Goal: Find specific page/section: Find specific page/section

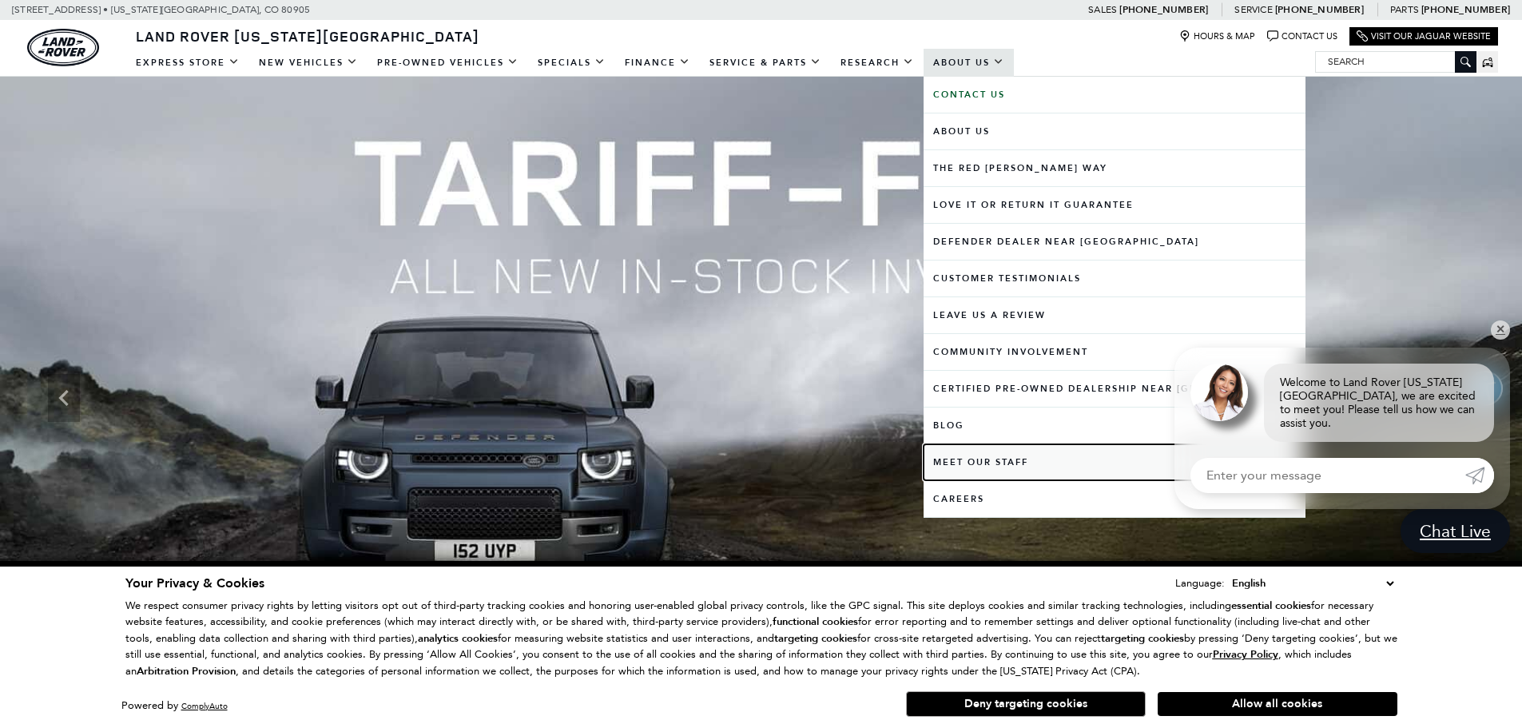
click at [984, 459] on link "Meet Our Staff" at bounding box center [1115, 462] width 382 height 36
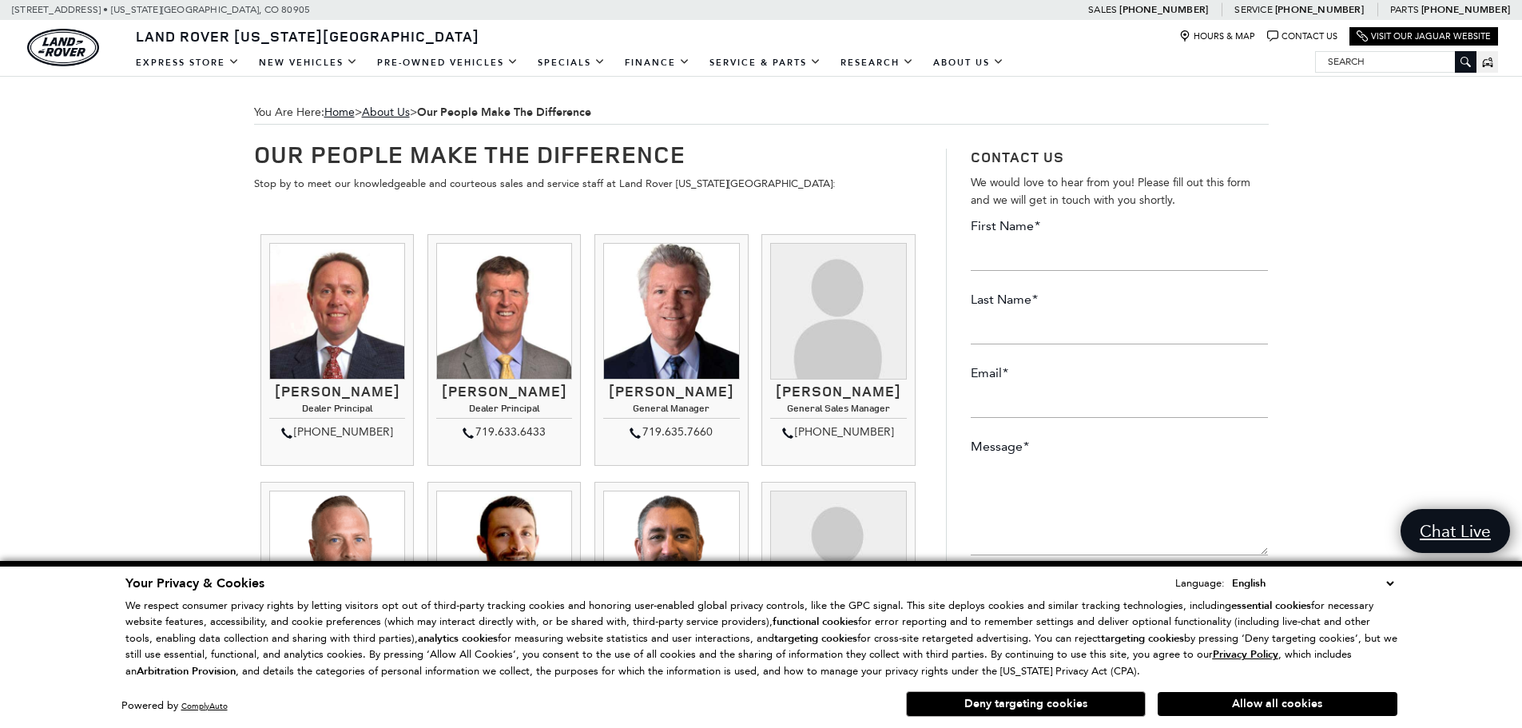
click at [1390, 588] on select "English Spanish / Español English / [GEOGRAPHIC_DATA] Korean / 한국어 Vietnamese /…" at bounding box center [1312, 584] width 169 height 18
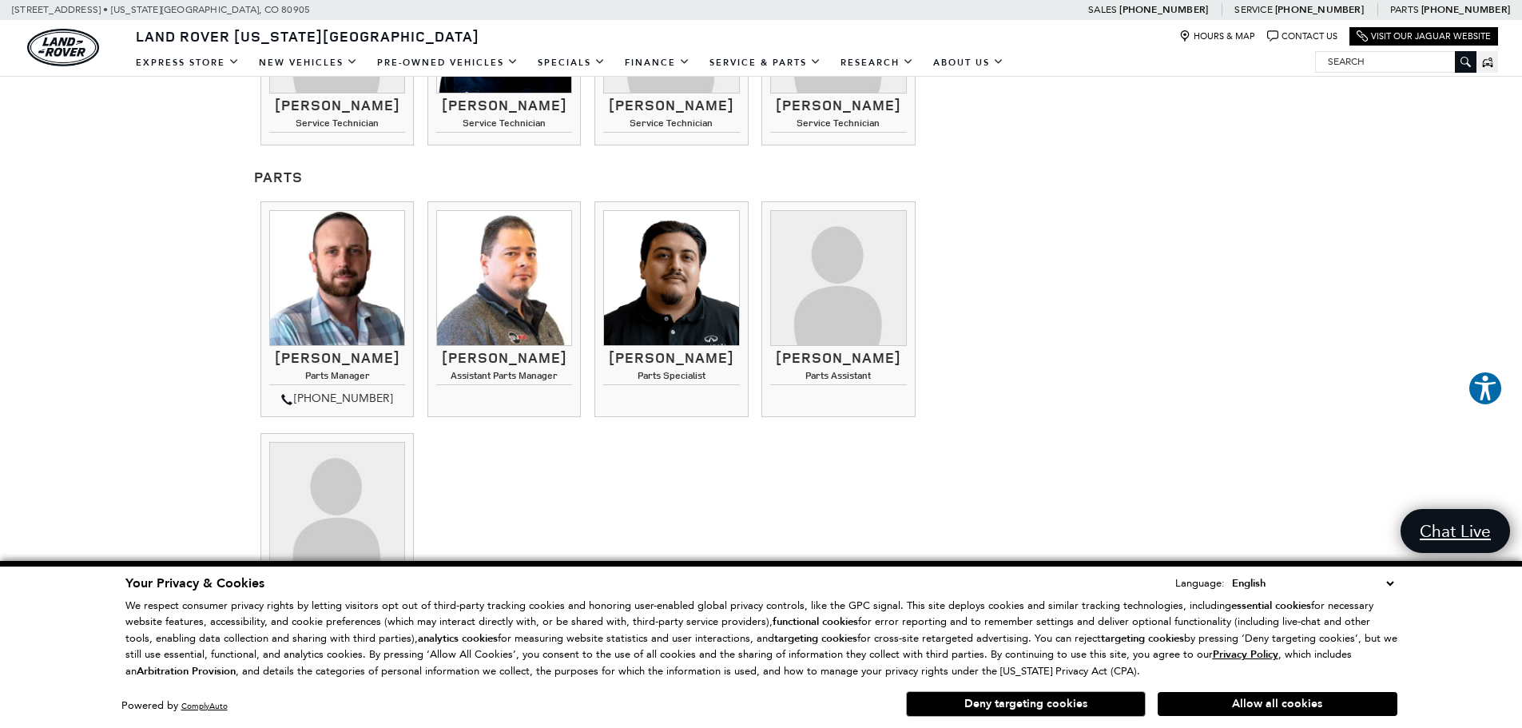
scroll to position [1838, 0]
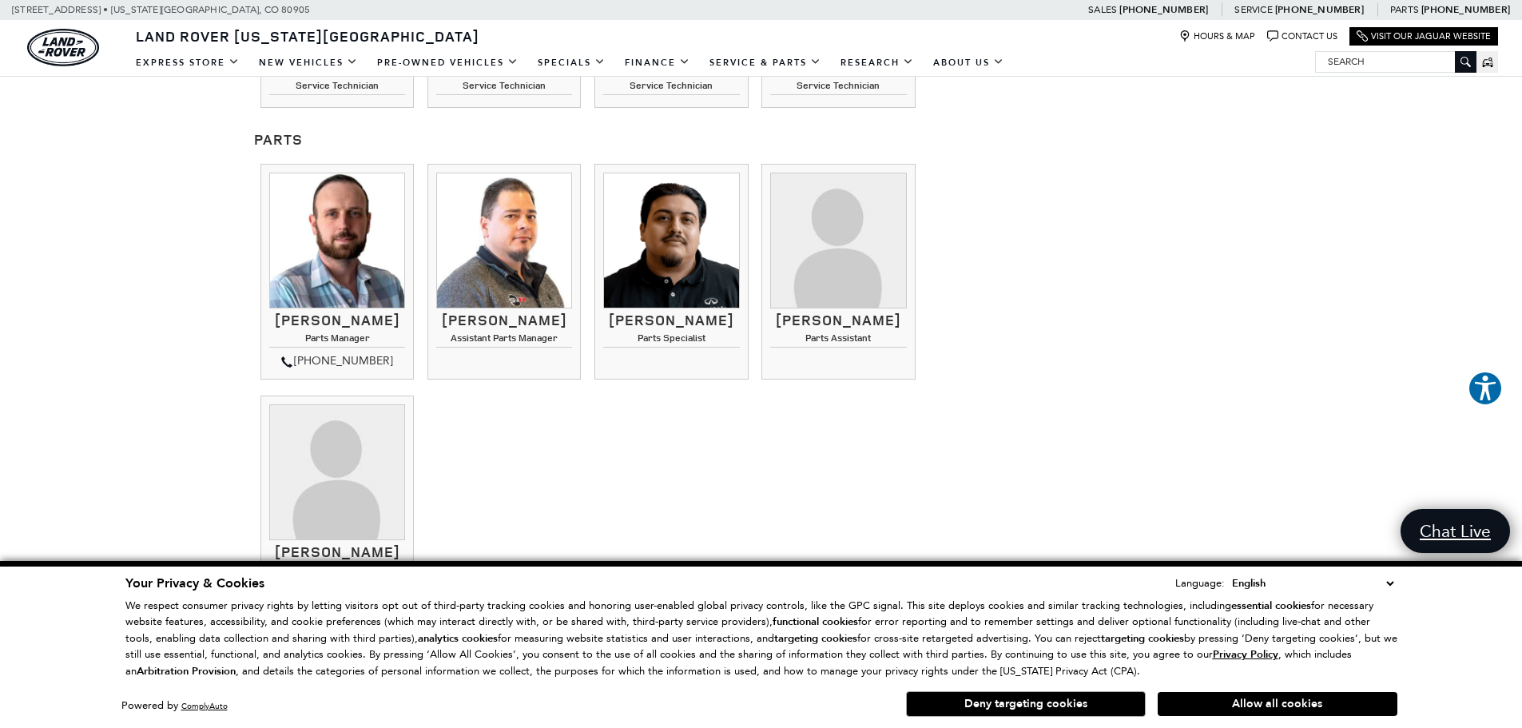
drag, startPoint x: 332, startPoint y: 269, endPoint x: 330, endPoint y: 347, distance: 77.6
click at [332, 270] on img at bounding box center [337, 241] width 136 height 136
